Goal: Answer question/provide support: Share knowledge or assist other users

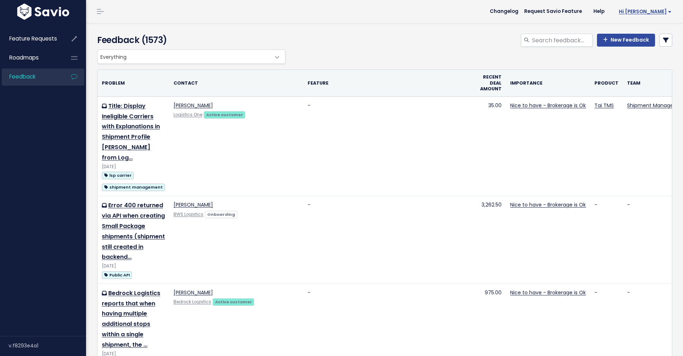
click at [638, 11] on span "Hi [PERSON_NAME]" at bounding box center [645, 11] width 53 height 5
click at [507, 11] on span "Changelog" at bounding box center [492, 11] width 29 height 5
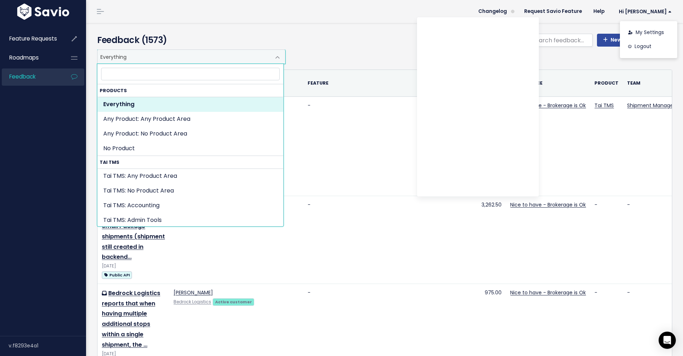
click at [164, 55] on span "Everything" at bounding box center [184, 57] width 173 height 14
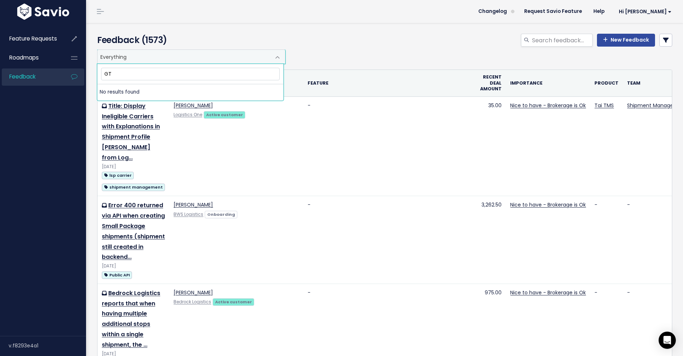
type input "G"
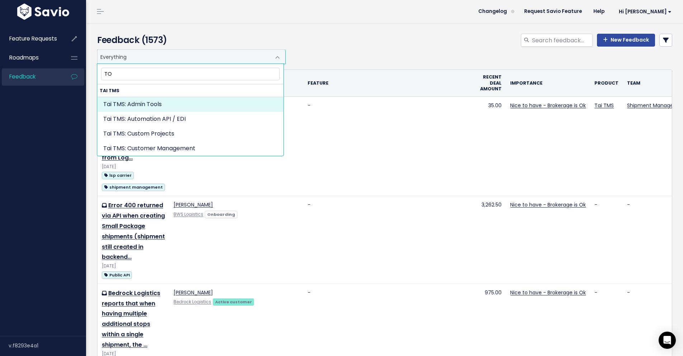
type input "T"
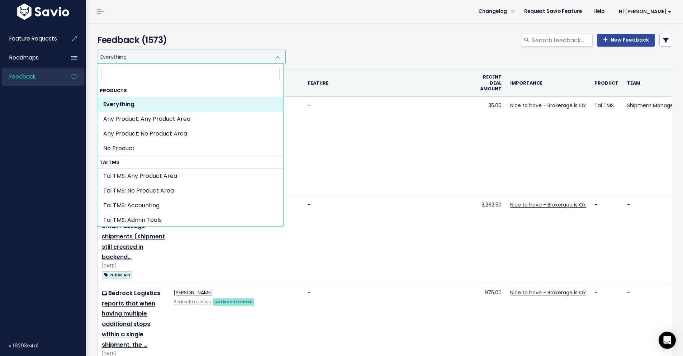
drag, startPoint x: 244, startPoint y: 40, endPoint x: 264, endPoint y: 37, distance: 20.7
click at [244, 41] on h4 "Feedback (1573)" at bounding box center [189, 40] width 185 height 13
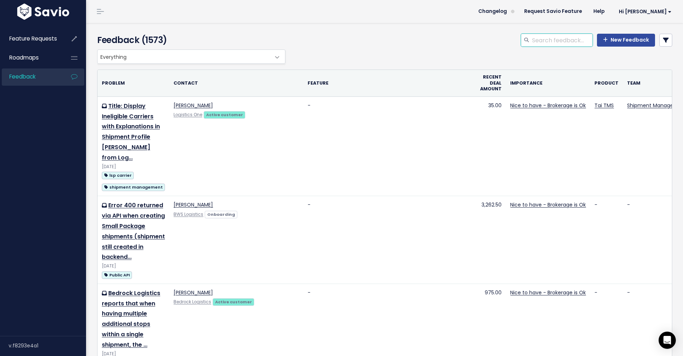
click at [534, 39] on input "search" at bounding box center [561, 40] width 61 height 13
type input "TONU transit leg"
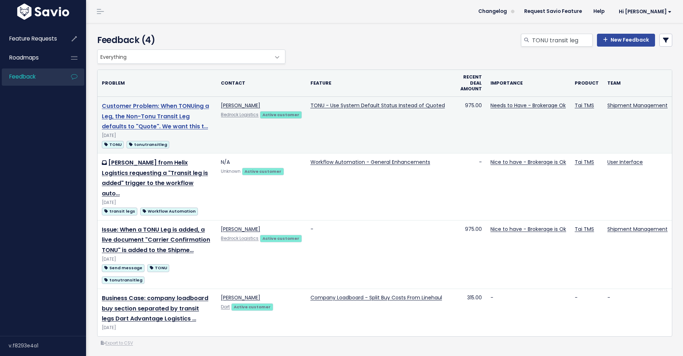
click at [172, 117] on link "Customer Problem: When TONUing a Leg, the Non-Tonu Transit Leg defaults to "Quo…" at bounding box center [155, 116] width 107 height 29
click at [175, 109] on link "Customer Problem: When TONUing a Leg, the Non-Tonu Transit Leg defaults to "Quo…" at bounding box center [155, 116] width 107 height 29
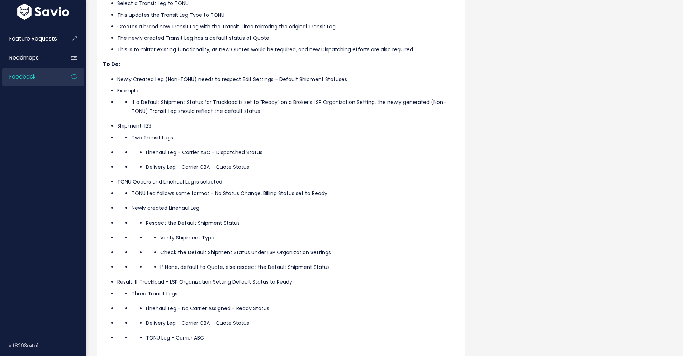
scroll to position [209, 0]
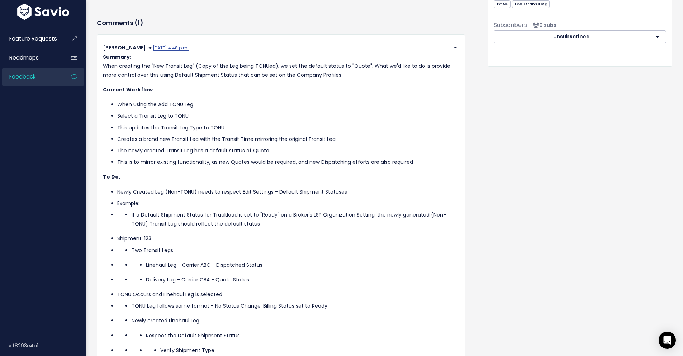
click at [196, 65] on p "Summary: When creating the "New Transit Leg" (Copy of the Leg being TONUed), we…" at bounding box center [281, 66] width 356 height 27
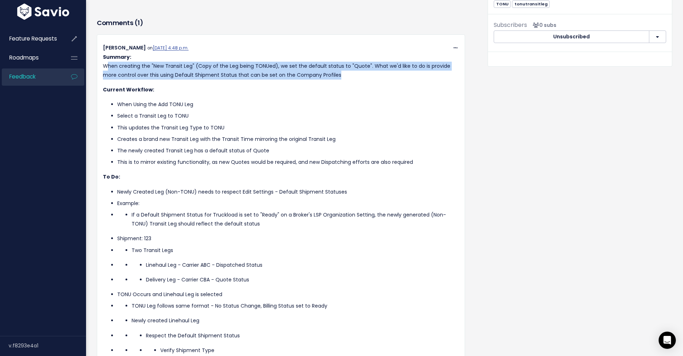
click at [196, 65] on p "Summary: When creating the "New Transit Leg" (Copy of the Leg being TONUed), we…" at bounding box center [281, 66] width 356 height 27
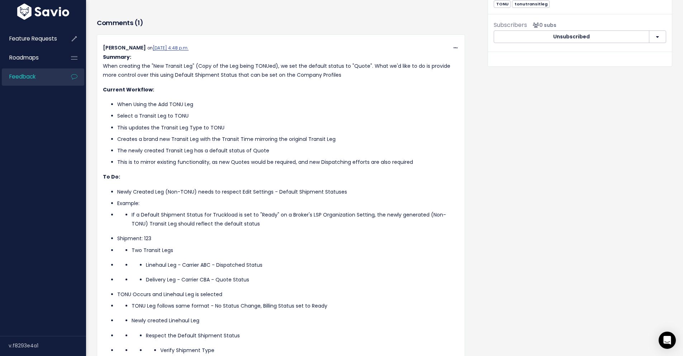
click at [283, 83] on div "Summary: When creating the "New Transit Leg" (Copy of the Leg being TONUed), we…" at bounding box center [281, 254] width 356 height 403
click at [226, 66] on p "Summary: When creating the "New Transit Leg" (Copy of the Leg being TONUed), we…" at bounding box center [281, 66] width 356 height 27
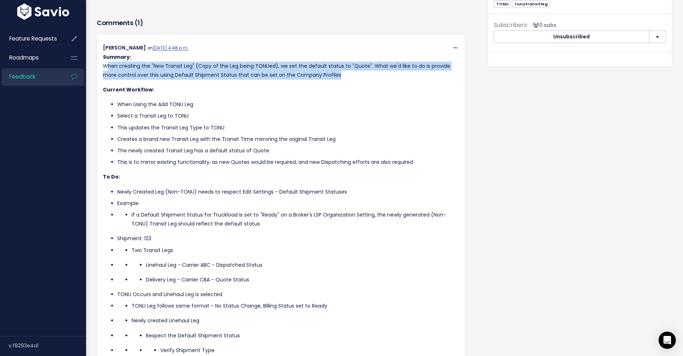
click at [226, 66] on p "Summary: When creating the "New Transit Leg" (Copy of the Leg being TONUed), we…" at bounding box center [281, 66] width 356 height 27
click at [270, 76] on p "Summary: When creating the "New Transit Leg" (Copy of the Leg being TONUed), we…" at bounding box center [281, 66] width 356 height 27
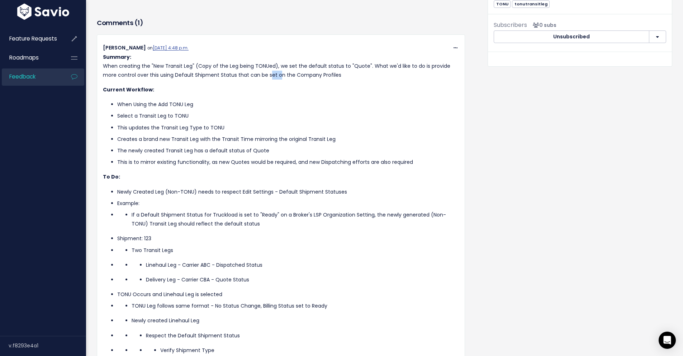
click at [269, 76] on p "Summary: When creating the "New Transit Leg" (Copy of the Leg being TONUed), we…" at bounding box center [281, 66] width 356 height 27
click at [263, 70] on p "Summary: When creating the "New Transit Leg" (Copy of the Leg being TONUed), we…" at bounding box center [281, 66] width 356 height 27
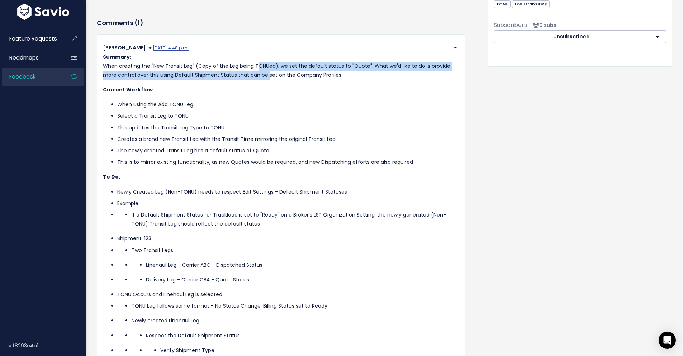
click at [263, 71] on p "Summary: When creating the "New Transit Leg" (Copy of the Leg being TONUed), we…" at bounding box center [281, 66] width 356 height 27
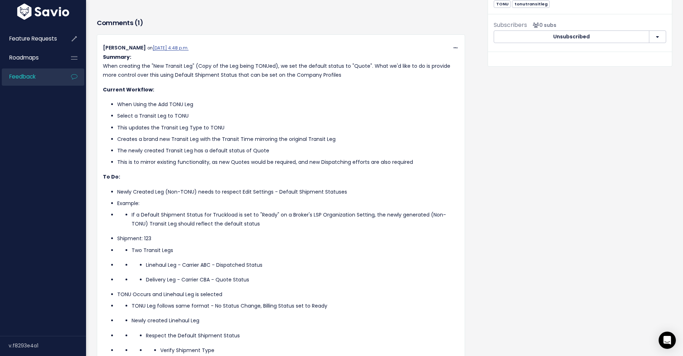
click at [275, 90] on p "Current Workflow:" at bounding box center [281, 89] width 356 height 9
click at [277, 75] on p "Summary: When creating the "New Transit Leg" (Copy of the Leg being TONUed), we…" at bounding box center [281, 66] width 356 height 27
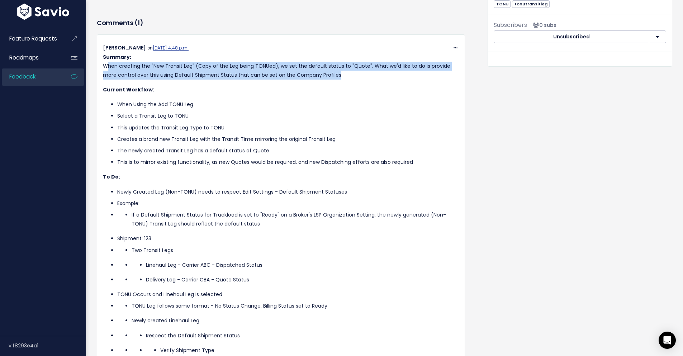
click at [277, 75] on p "Summary: When creating the "New Transit Leg" (Copy of the Leg being TONUed), we…" at bounding box center [281, 66] width 356 height 27
click at [284, 69] on p "Summary: When creating the "New Transit Leg" (Copy of the Leg being TONUed), we…" at bounding box center [281, 66] width 356 height 27
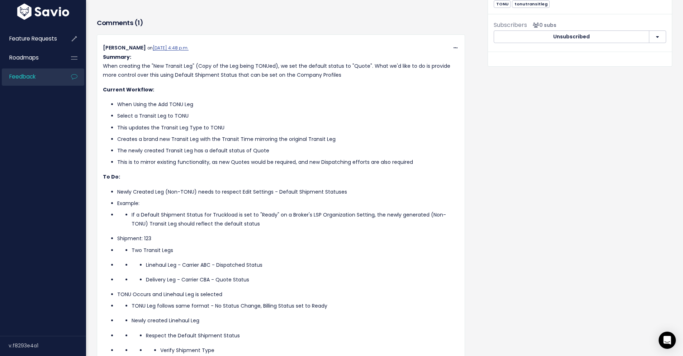
click at [323, 67] on p "Summary: When creating the "New Transit Leg" (Copy of the Leg being TONUed), we…" at bounding box center [281, 66] width 356 height 27
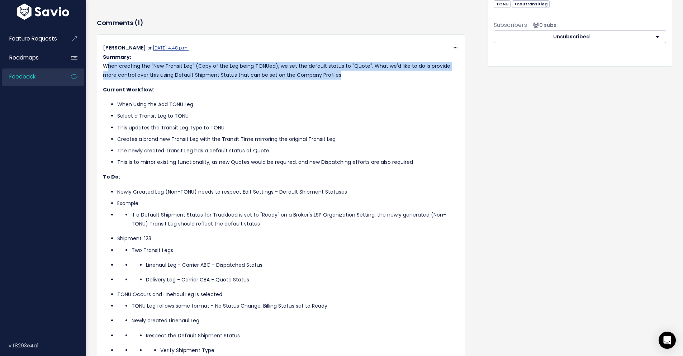
click at [323, 67] on p "Summary: When creating the "New Transit Leg" (Copy of the Leg being TONUed), we…" at bounding box center [281, 66] width 356 height 27
click at [334, 78] on p "Summary: When creating the "New Transit Leg" (Copy of the Leg being TONUed), we…" at bounding box center [281, 66] width 356 height 27
click at [334, 77] on p "Summary: When creating the "New Transit Leg" (Copy of the Leg being TONUed), we…" at bounding box center [281, 66] width 356 height 27
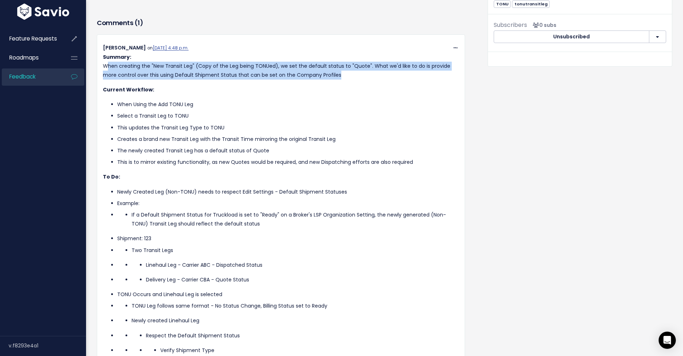
click at [340, 83] on div "Summary: When creating the "New Transit Leg" (Copy of the Leg being TONUed), we…" at bounding box center [281, 254] width 356 height 403
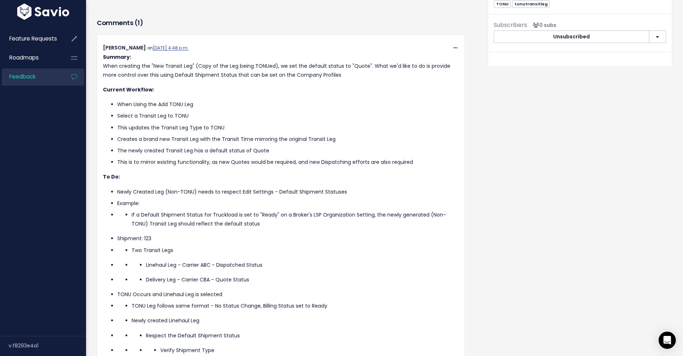
click at [340, 83] on div "Summary: When creating the "New Transit Leg" (Copy of the Leg being TONUed), we…" at bounding box center [281, 254] width 356 height 403
click at [336, 87] on p "Current Workflow:" at bounding box center [281, 89] width 356 height 9
click at [321, 79] on p "Summary: When creating the "New Transit Leg" (Copy of the Leg being TONUed), we…" at bounding box center [281, 66] width 356 height 27
click at [167, 104] on p "When Using the Add TONU Leg" at bounding box center [288, 104] width 342 height 9
click at [162, 116] on p "Select a Transit Leg to TONU" at bounding box center [288, 116] width 342 height 9
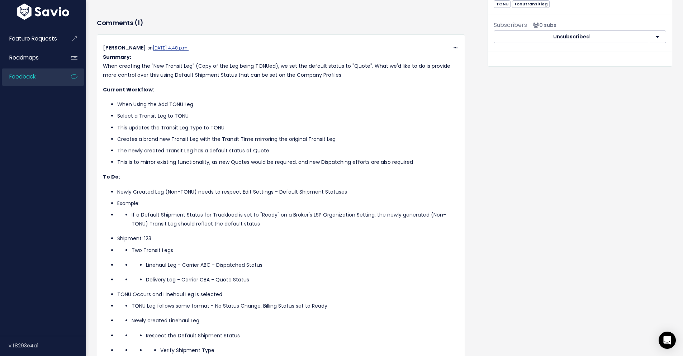
click at [143, 127] on p "This updates the Transit Leg Type to TONU" at bounding box center [288, 127] width 342 height 9
click at [207, 141] on p "Creates a brand new Transit Leg with the Transit Time mirroring the original Tr…" at bounding box center [288, 139] width 342 height 9
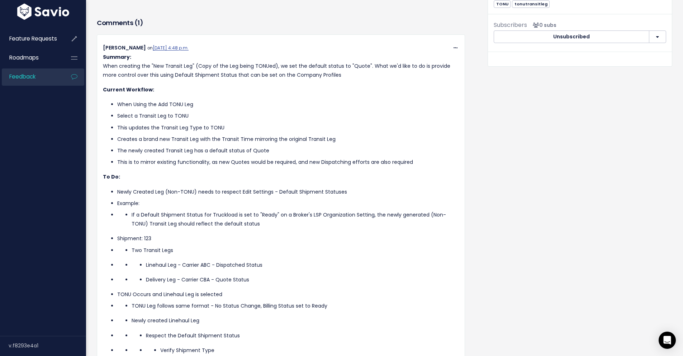
click at [150, 140] on p "Creates a brand new Transit Leg with the Transit Time mirroring the original Tr…" at bounding box center [288, 139] width 342 height 9
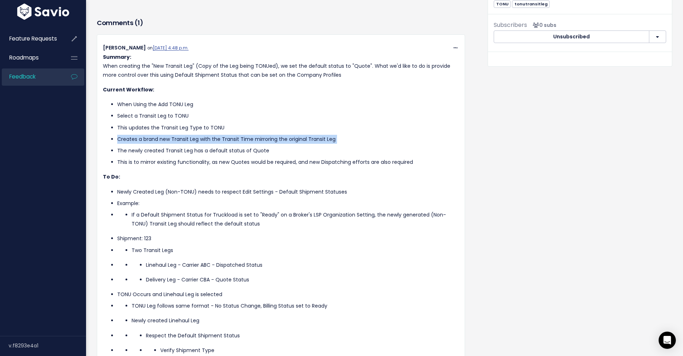
click at [150, 140] on p "Creates a brand new Transit Leg with the Transit Time mirroring the original Tr…" at bounding box center [288, 139] width 342 height 9
click at [222, 146] on ul "When Using the Add TONU Leg Select a Transit Leg to TONU This updates the Trans…" at bounding box center [281, 133] width 356 height 67
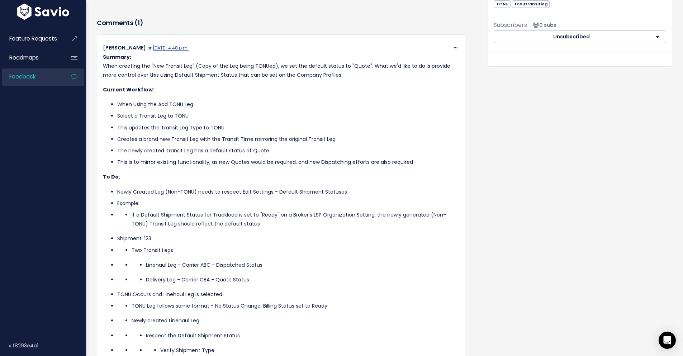
click at [214, 155] on p "The newly created Transit Leg has a default status of Quote" at bounding box center [288, 150] width 342 height 9
click at [209, 149] on p "The newly created Transit Leg has a default status of Quote" at bounding box center [288, 150] width 342 height 9
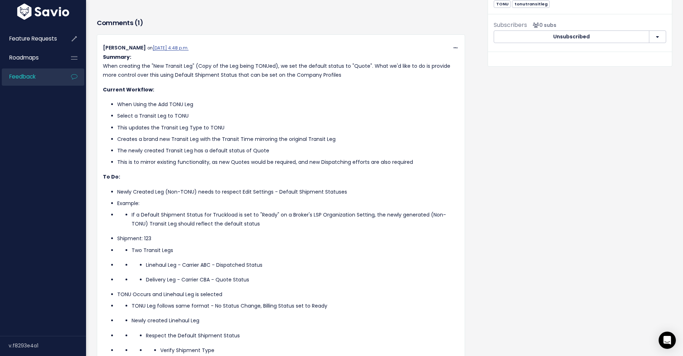
click at [211, 162] on p "This is to mirror existing functionality, as new Quotes would be required, and …" at bounding box center [288, 162] width 342 height 9
click at [187, 143] on p "Creates a brand new Transit Leg with the Transit Time mirroring the original Tr…" at bounding box center [288, 139] width 342 height 9
click at [189, 147] on p "The newly created Transit Leg has a default status of Quote" at bounding box center [288, 150] width 342 height 9
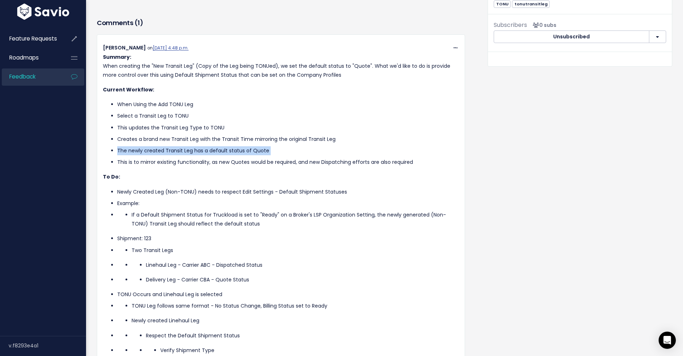
click at [189, 147] on p "The newly created Transit Leg has a default status of Quote" at bounding box center [288, 150] width 342 height 9
click at [198, 166] on p "This is to mirror existing functionality, as new Quotes would be required, and …" at bounding box center [288, 162] width 342 height 9
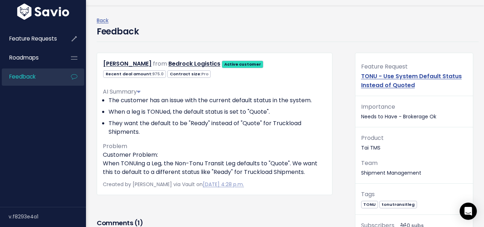
scroll to position [0, 0]
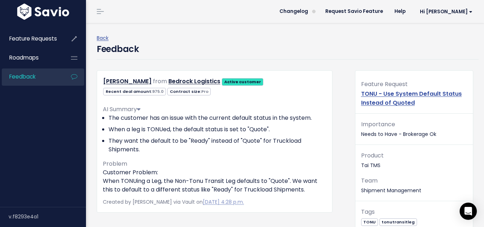
click at [141, 112] on link at bounding box center [139, 109] width 4 height 8
click at [141, 112] on icon at bounding box center [139, 109] width 4 height 6
click at [143, 109] on div "AI Summary" at bounding box center [215, 109] width 224 height 9
click at [141, 109] on icon at bounding box center [139, 109] width 4 height 6
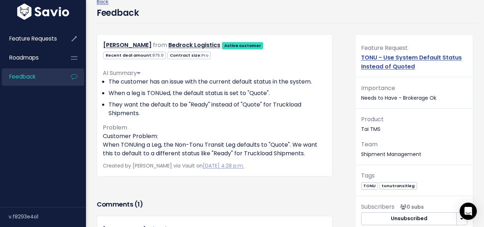
scroll to position [36, 0]
click at [120, 124] on span "Problem" at bounding box center [115, 128] width 24 height 8
click at [132, 121] on div "AI Summary The customer has an issue with the current default status in the sys…" at bounding box center [215, 110] width 224 height 95
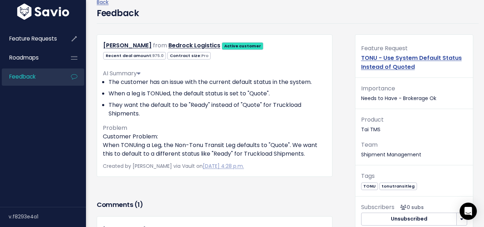
click at [140, 74] on icon at bounding box center [139, 73] width 4 height 6
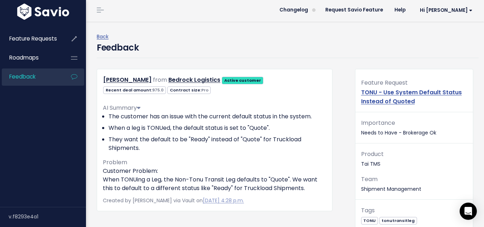
scroll to position [0, 0]
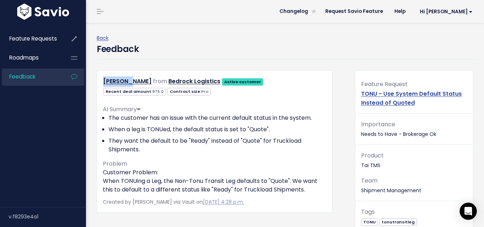
click at [140, 74] on div "Brendan McDonald from Bedrock Logistics Active customer Recent deal amount: 975…" at bounding box center [215, 141] width 236 height 142
click at [153, 66] on div "Back Feedback" at bounding box center [288, 46] width 382 height 47
click at [141, 111] on icon at bounding box center [139, 109] width 4 height 6
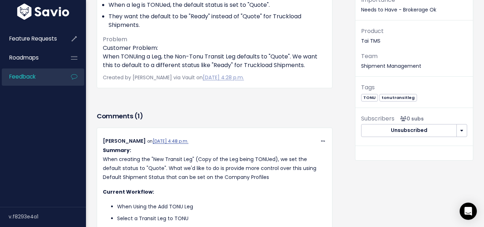
scroll to position [108, 0]
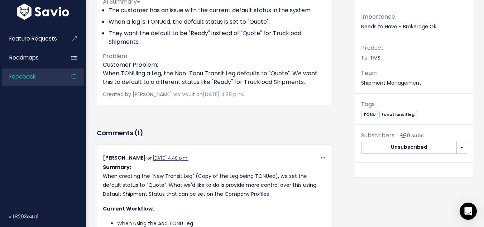
click at [141, 3] on icon at bounding box center [139, 2] width 4 height 6
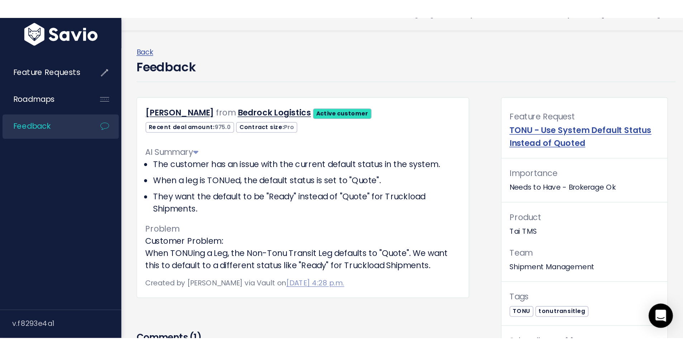
scroll to position [36, 0]
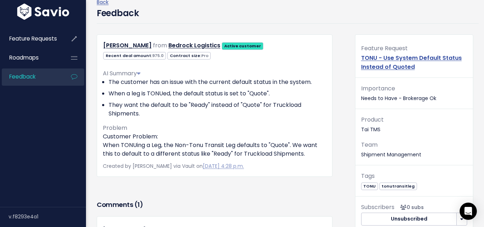
drag, startPoint x: 307, startPoint y: 153, endPoint x: 159, endPoint y: 116, distance: 152.0
click at [177, 122] on div "AI Summary The customer has an issue with the current default status in the sys…" at bounding box center [215, 110] width 224 height 95
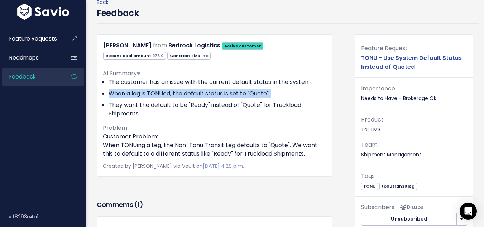
drag, startPoint x: 85, startPoint y: 92, endPoint x: 106, endPoint y: 90, distance: 20.9
click at [104, 90] on div "Brendan McDonald from Bedrock Logistics Active customer 975.0" at bounding box center [214, 105] width 247 height 142
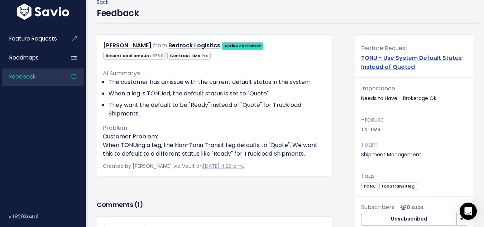
click at [139, 125] on div "AI Summary The customer has an issue with the current default status in the sys…" at bounding box center [215, 110] width 224 height 95
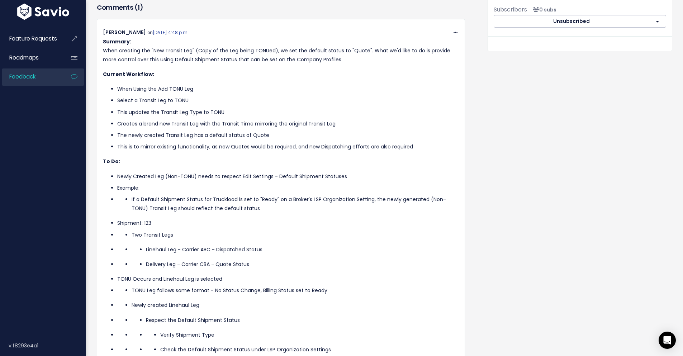
scroll to position [137, 0]
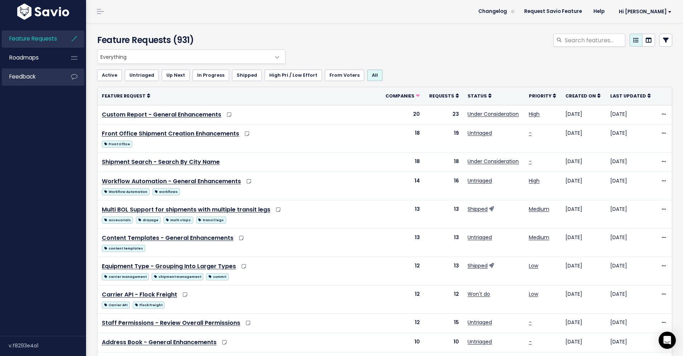
click at [34, 72] on link "Feedback" at bounding box center [31, 76] width 58 height 16
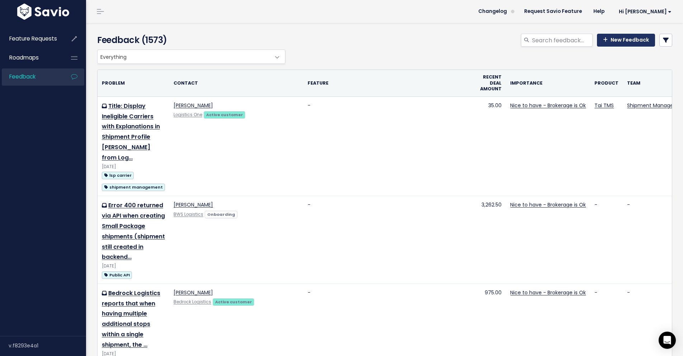
click at [614, 42] on link "New Feedback" at bounding box center [626, 40] width 58 height 13
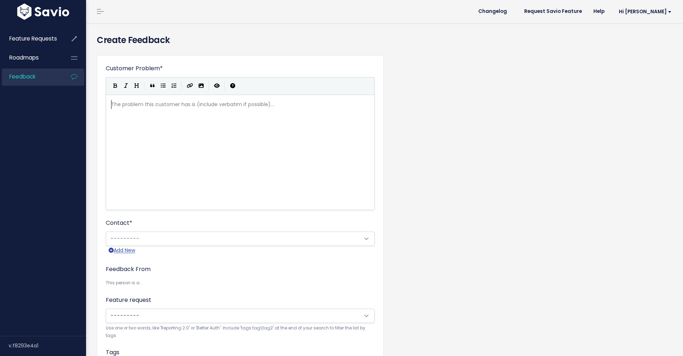
scroll to position [1, 0]
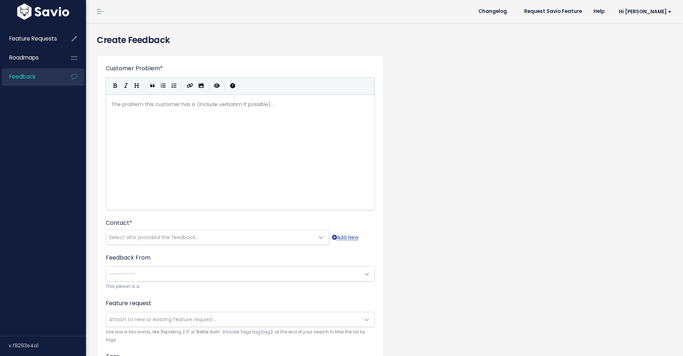
click at [128, 142] on div "The problem this customer has is (include verbatim if possible)... xxxxxxxxxx ​" at bounding box center [249, 161] width 279 height 125
click at [168, 127] on div "The problem this customer has is (include verbatim if possible)... xxxxxxxxxx ​" at bounding box center [249, 161] width 279 height 125
